Goal: Check status: Check status

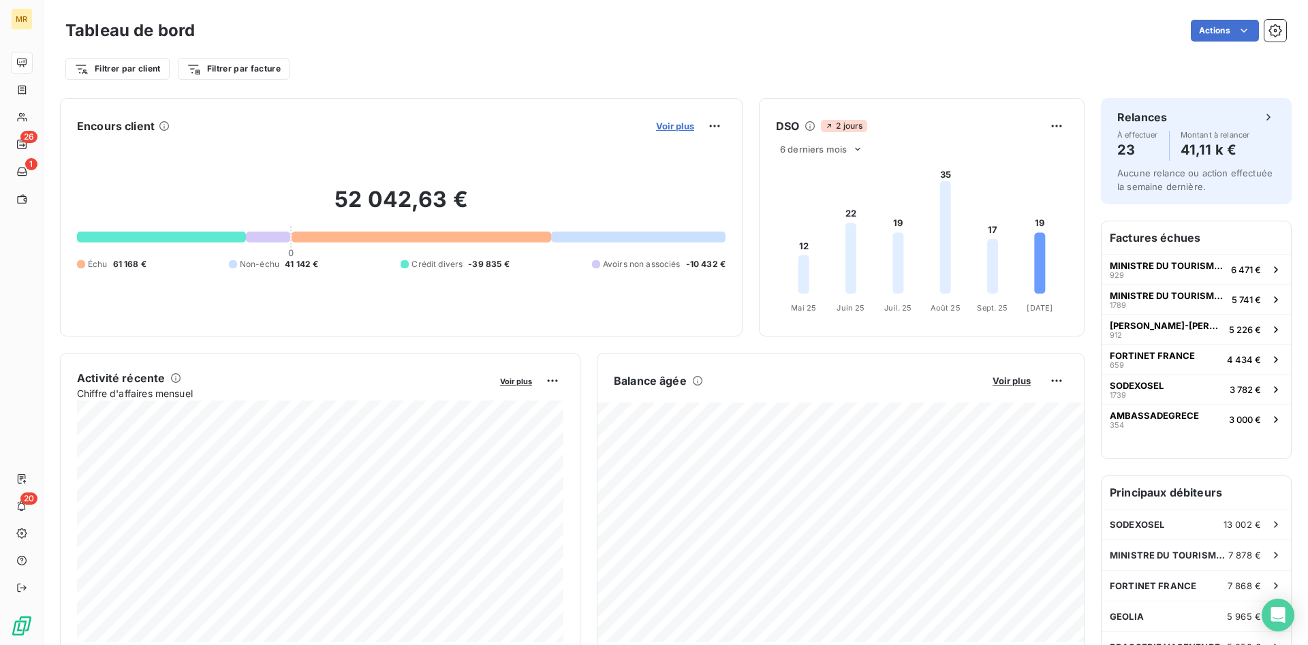
click at [692, 123] on span "Voir plus" at bounding box center [675, 126] width 38 height 11
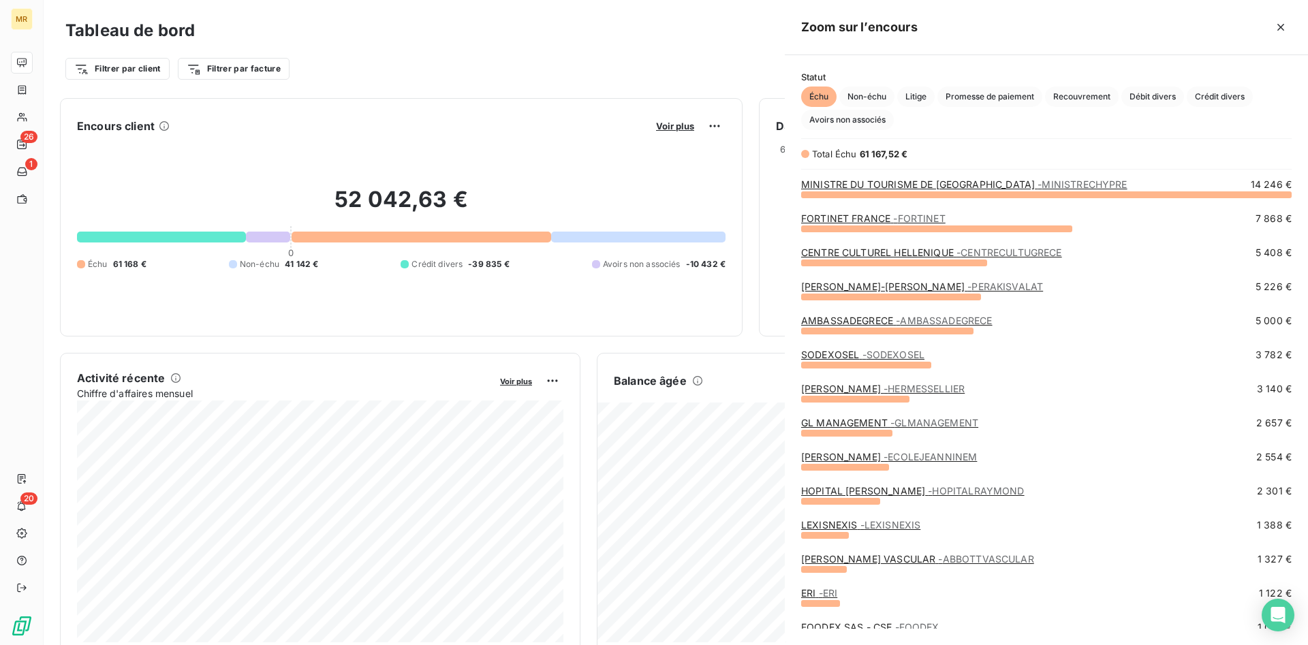
scroll to position [451, 523]
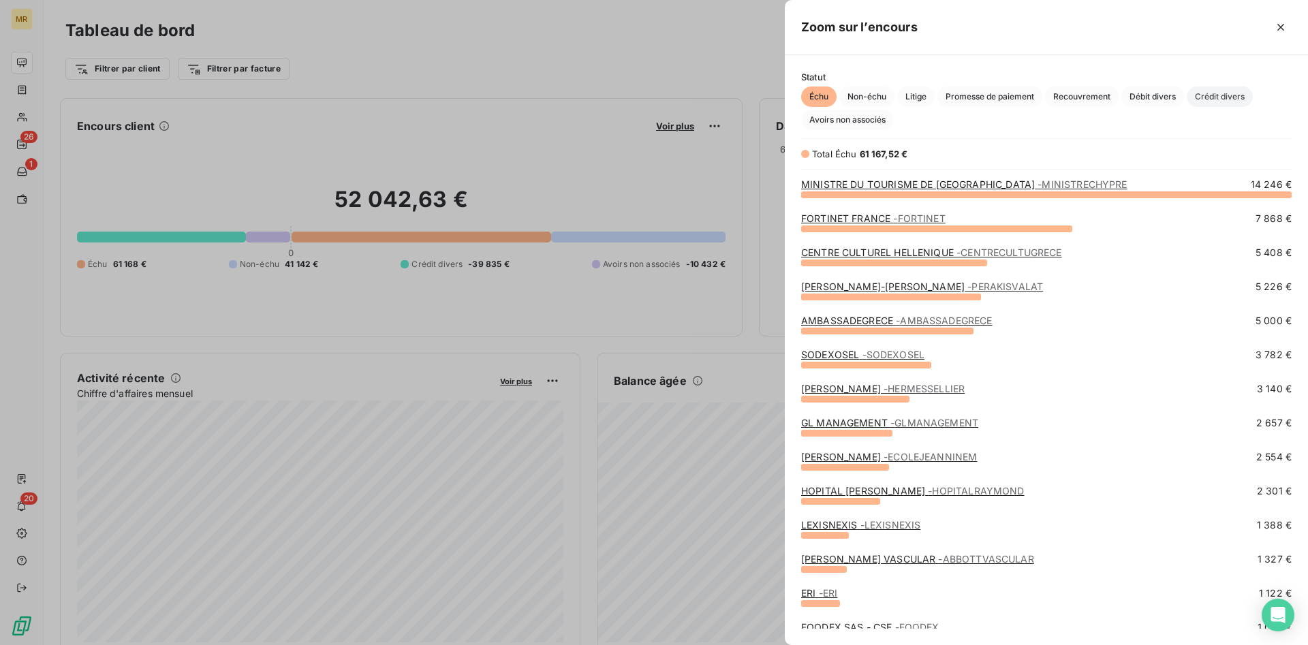
drag, startPoint x: 1233, startPoint y: 95, endPoint x: 1210, endPoint y: 100, distance: 24.3
click at [1233, 95] on span "Crédit divers" at bounding box center [1220, 97] width 66 height 20
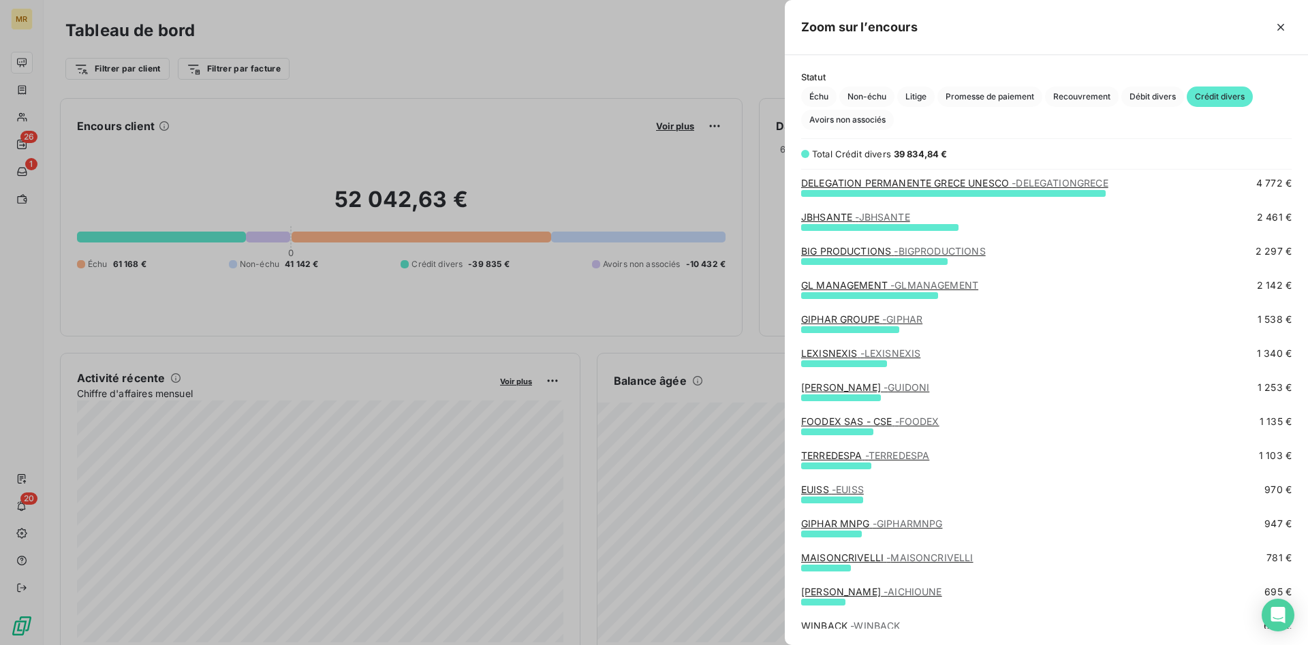
scroll to position [139, 0]
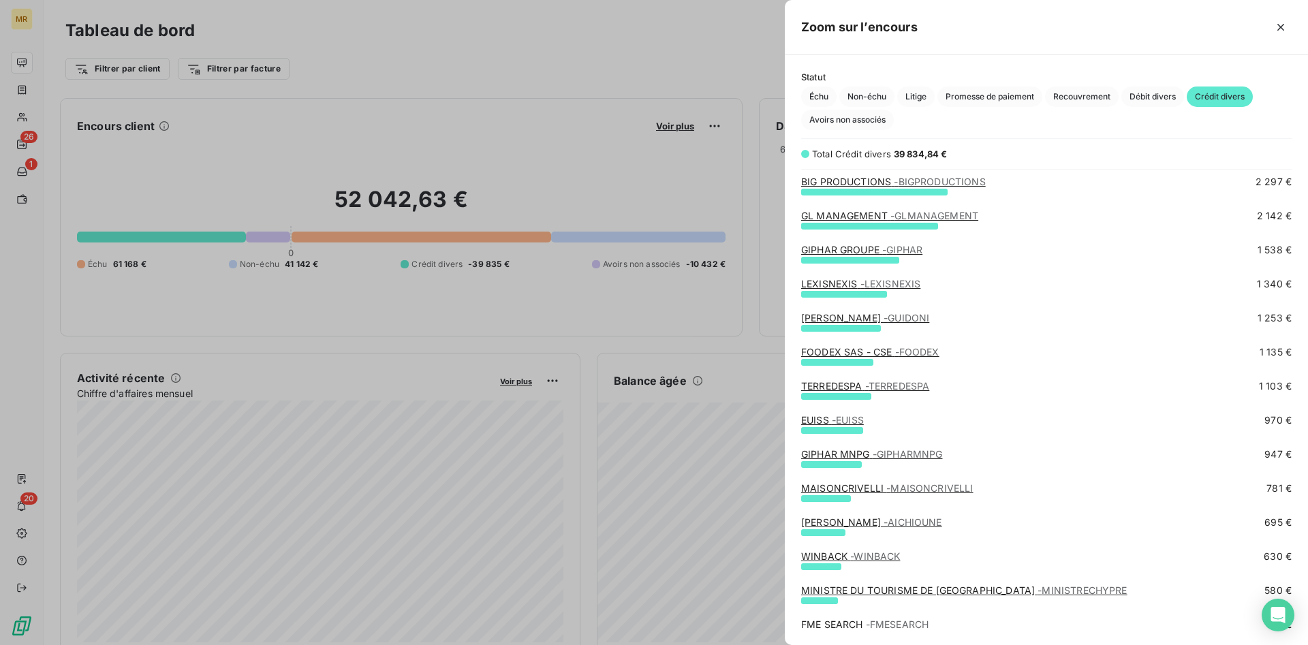
click at [865, 311] on div "[PERSON_NAME] - [PERSON_NAME]" at bounding box center [865, 318] width 128 height 14
click at [884, 316] on span "- GUIDONI" at bounding box center [907, 318] width 46 height 12
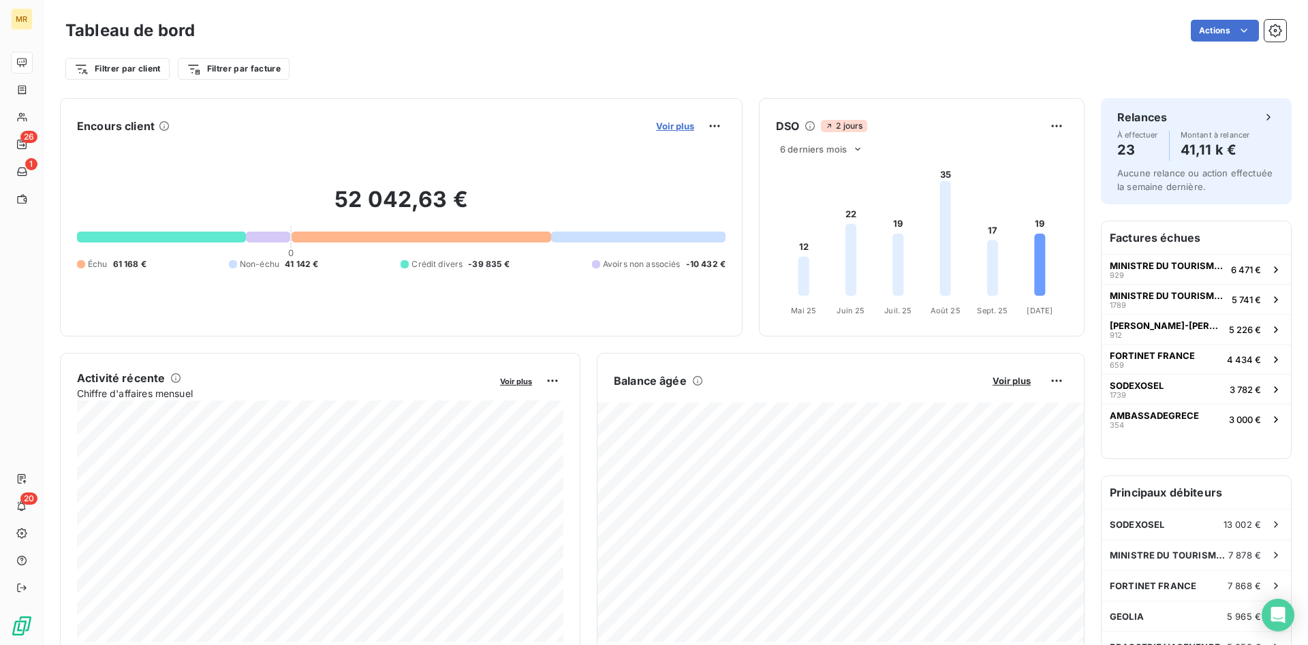
click at [691, 125] on span "Voir plus" at bounding box center [675, 126] width 38 height 11
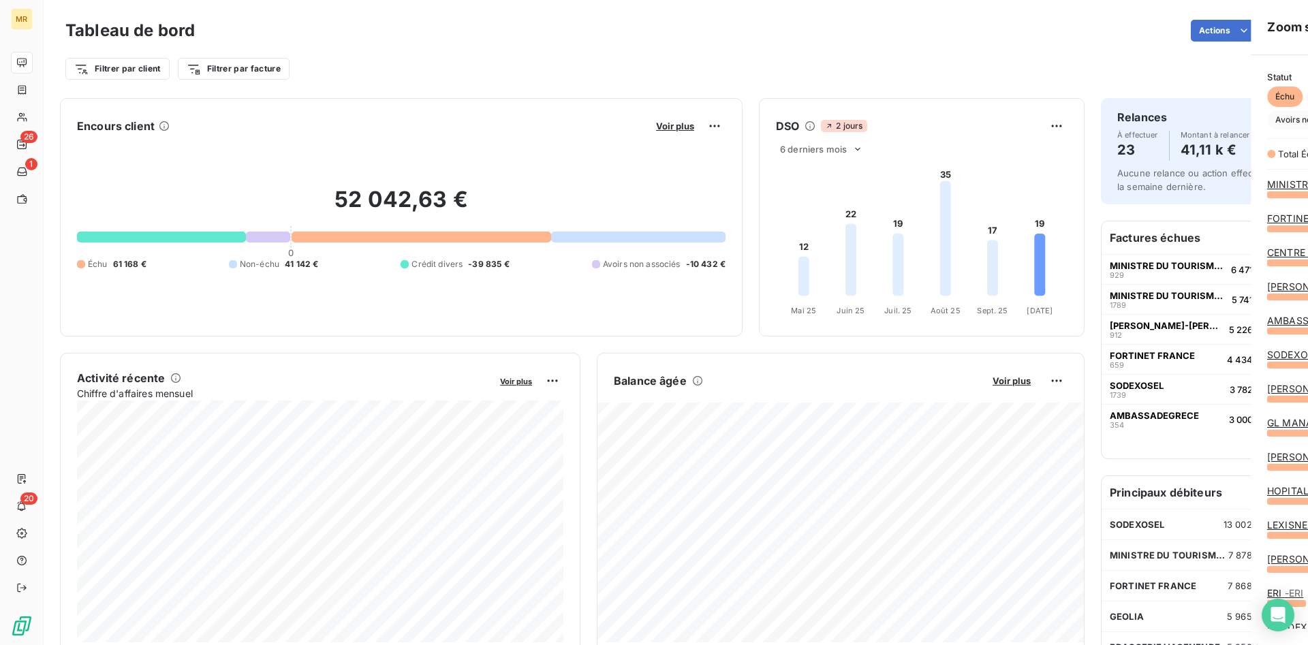
scroll to position [451, 523]
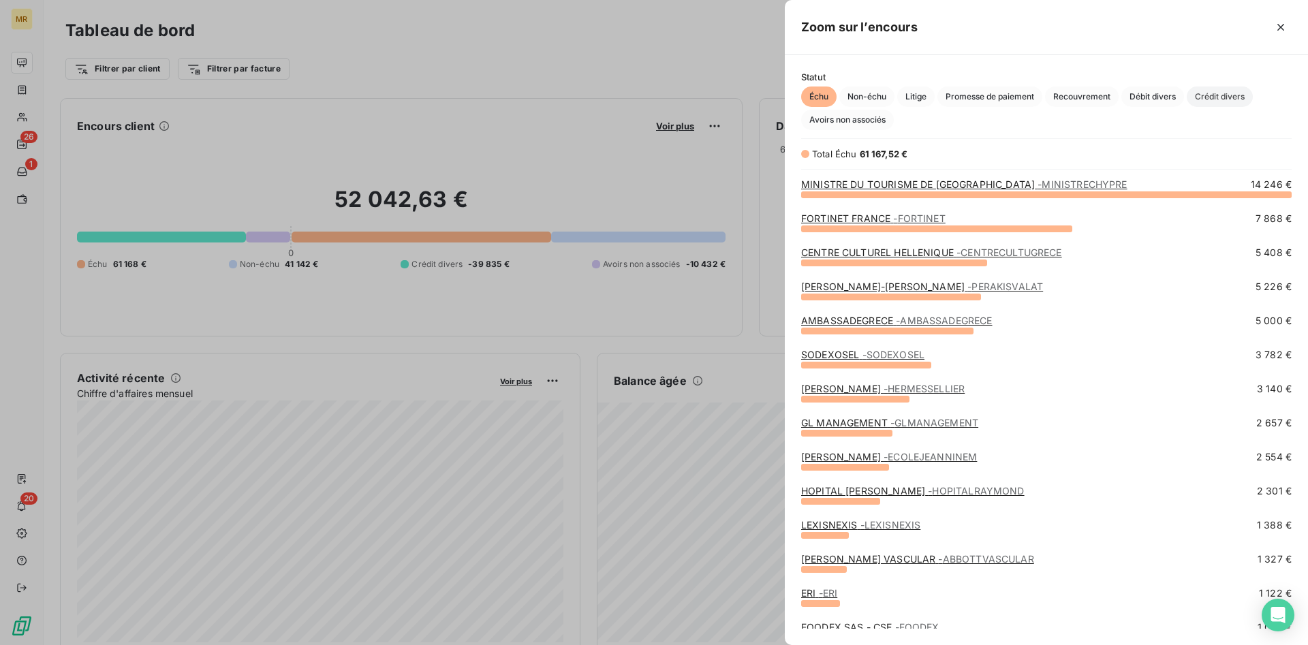
click at [1228, 87] on span "Crédit divers" at bounding box center [1220, 97] width 66 height 20
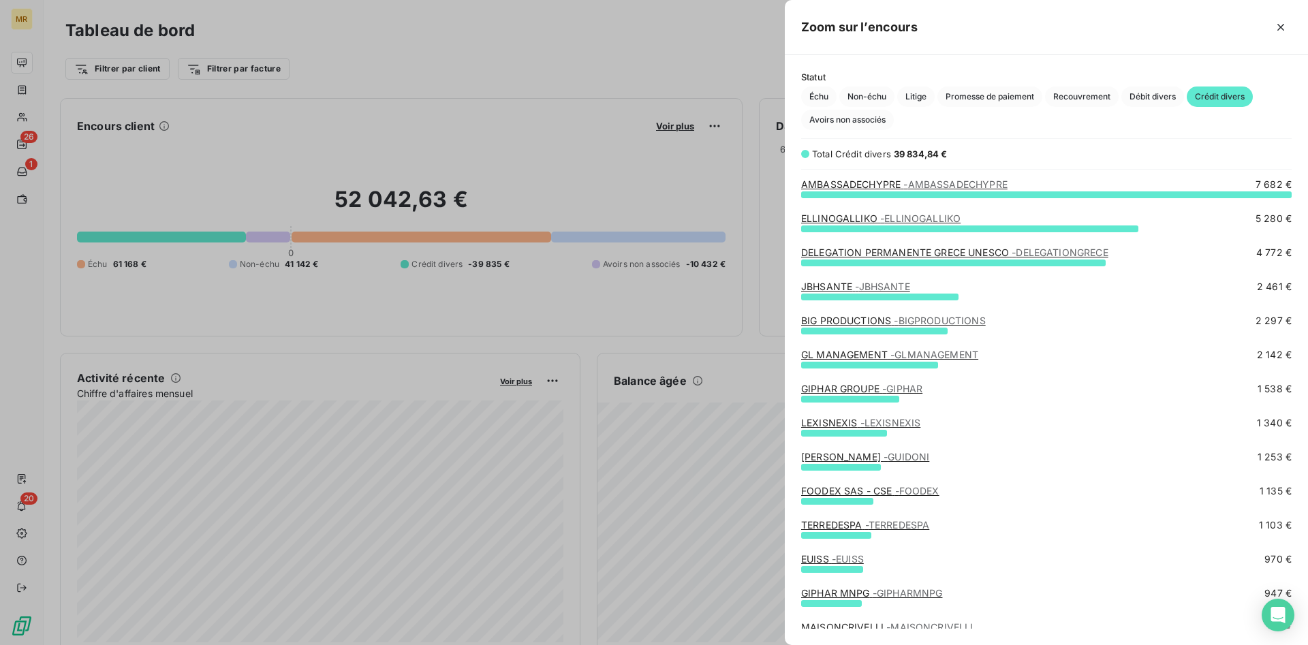
click at [846, 459] on link "[PERSON_NAME] - [PERSON_NAME]" at bounding box center [865, 457] width 128 height 12
